Goal: Task Accomplishment & Management: Use online tool/utility

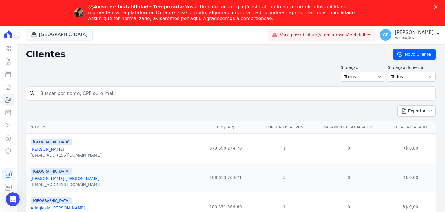
click at [433, 8] on div "🚧 Aviso de Instabilidade Temporária: Nosso time de tecnologia [PERSON_NAME] est…" at bounding box center [222, 12] width 445 height 21
click at [58, 94] on input "search" at bounding box center [235, 94] width 397 height 12
type input "[PERSON_NAME]"
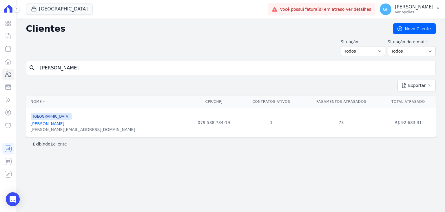
click at [64, 126] on link "[PERSON_NAME]" at bounding box center [48, 123] width 34 height 5
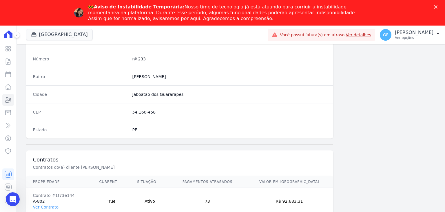
scroll to position [329, 0]
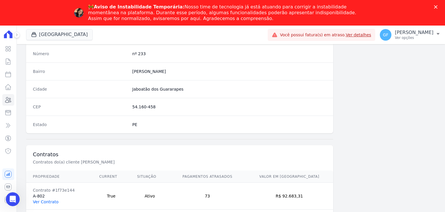
click at [39, 202] on link "Ver Contrato" at bounding box center [46, 201] width 26 height 5
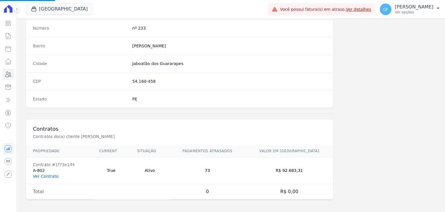
click at [52, 175] on link "Ver Contrato" at bounding box center [46, 176] width 26 height 5
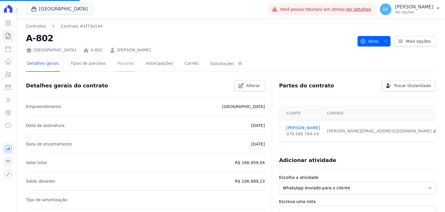
click at [118, 60] on link "Parcelas" at bounding box center [125, 63] width 19 height 15
click at [116, 64] on link "Parcelas" at bounding box center [125, 63] width 19 height 15
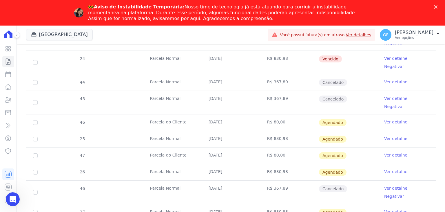
scroll to position [232, 0]
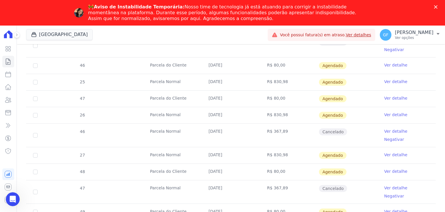
click at [439, 7] on div "Fechar" at bounding box center [437, 6] width 6 height 3
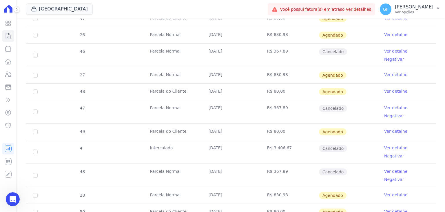
scroll to position [377, 0]
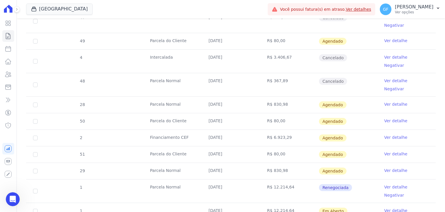
drag, startPoint x: 205, startPoint y: 154, endPoint x: 346, endPoint y: 147, distance: 140.8
click at [346, 202] on tr "1 [DATE] R$ 12.214,64 Em [GEOGRAPHIC_DATA] Ver detalhe" at bounding box center [231, 210] width 410 height 17
click at [363, 203] on td "Em Aberto" at bounding box center [348, 211] width 59 height 16
click at [385, 207] on link "Ver detalhe" at bounding box center [395, 210] width 23 height 6
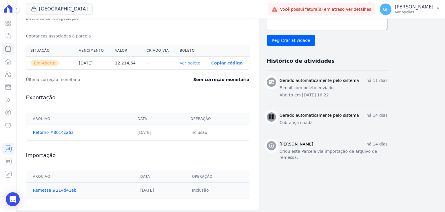
scroll to position [184, 0]
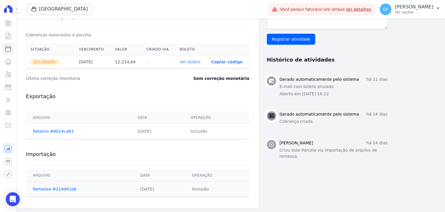
click at [194, 61] on link "Ver boleto" at bounding box center [190, 61] width 21 height 5
click at [9, 27] on link "Visão Geral" at bounding box center [8, 23] width 12 height 12
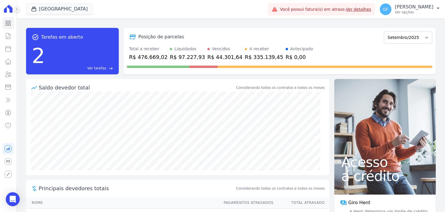
click at [17, 10] on icon at bounding box center [16, 9] width 3 height 3
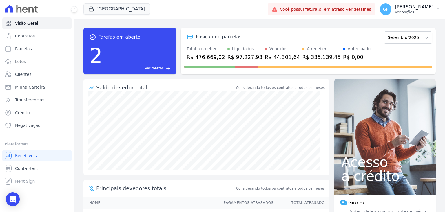
click at [416, 3] on div "GF [PERSON_NAME] Ver opções" at bounding box center [407, 9] width 54 height 12
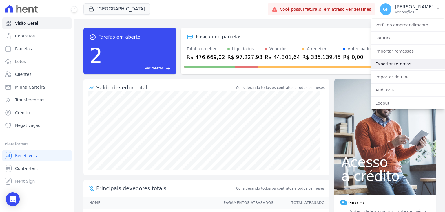
click at [386, 62] on link "Exportar retornos" at bounding box center [408, 64] width 74 height 10
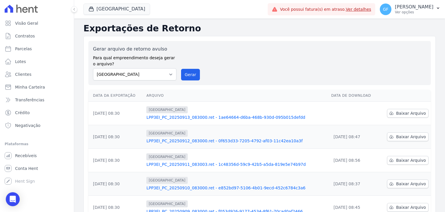
click at [75, 6] on div "[GEOGRAPHIC_DATA] Você possui apenas um empreendimento Aplicar Você possui fatu…" at bounding box center [259, 9] width 371 height 19
click at [75, 9] on icon at bounding box center [73, 9] width 3 height 3
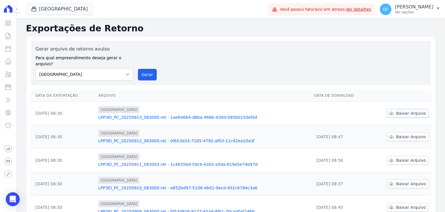
click at [398, 110] on span "Baixar Arquivo" at bounding box center [411, 113] width 30 height 6
click at [415, 14] on p "Ver opções" at bounding box center [414, 12] width 39 height 5
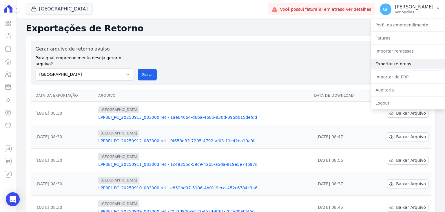
click at [386, 66] on link "Exportar retornos" at bounding box center [408, 64] width 74 height 10
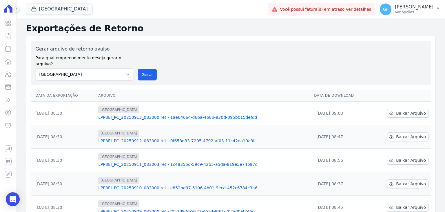
click at [18, 11] on button at bounding box center [17, 9] width 6 height 6
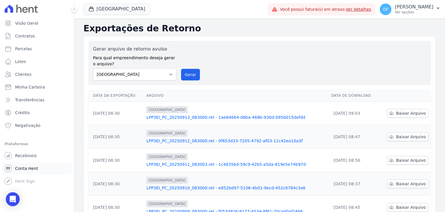
click at [24, 171] on span "Conta Hent" at bounding box center [26, 168] width 23 height 6
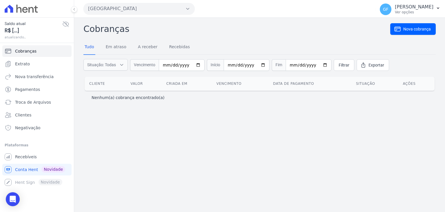
click at [66, 25] on icon at bounding box center [65, 24] width 7 height 7
click at [27, 62] on span "Extrato" at bounding box center [22, 64] width 15 height 6
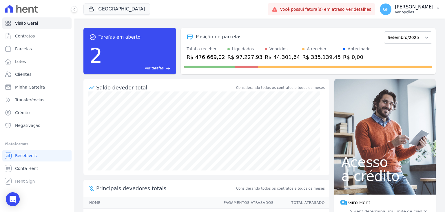
click at [403, 16] on button "GF [PERSON_NAME] Ver opções" at bounding box center [410, 9] width 70 height 16
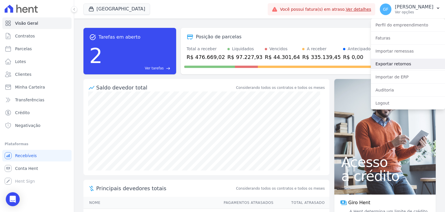
click at [390, 64] on link "Exportar retornos" at bounding box center [408, 64] width 74 height 10
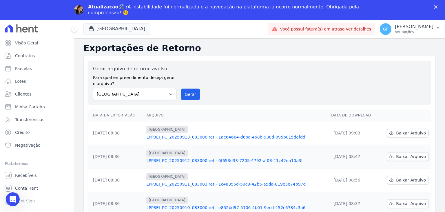
click at [435, 8] on icon "Fechar" at bounding box center [435, 6] width 3 height 3
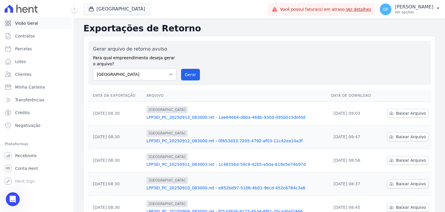
click at [4, 23] on link "Visão Geral" at bounding box center [36, 23] width 69 height 12
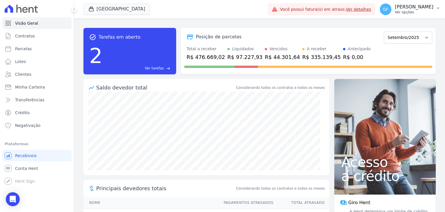
click at [418, 6] on p "[PERSON_NAME]" at bounding box center [414, 7] width 39 height 6
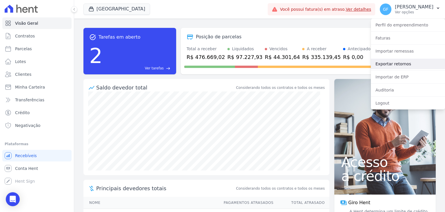
click at [394, 63] on link "Exportar retornos" at bounding box center [408, 64] width 74 height 10
